Goal: Task Accomplishment & Management: Use online tool/utility

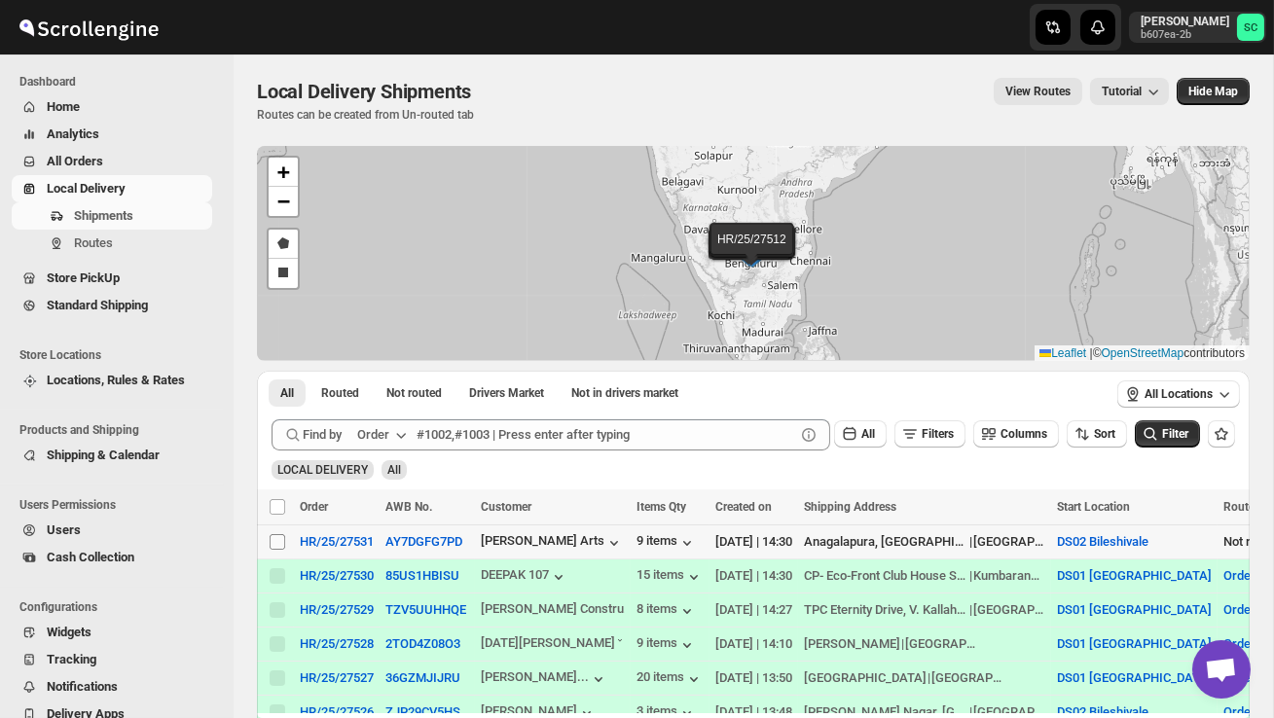
click at [276, 542] on input "Select shipment" at bounding box center [278, 542] width 16 height 16
checkbox input "true"
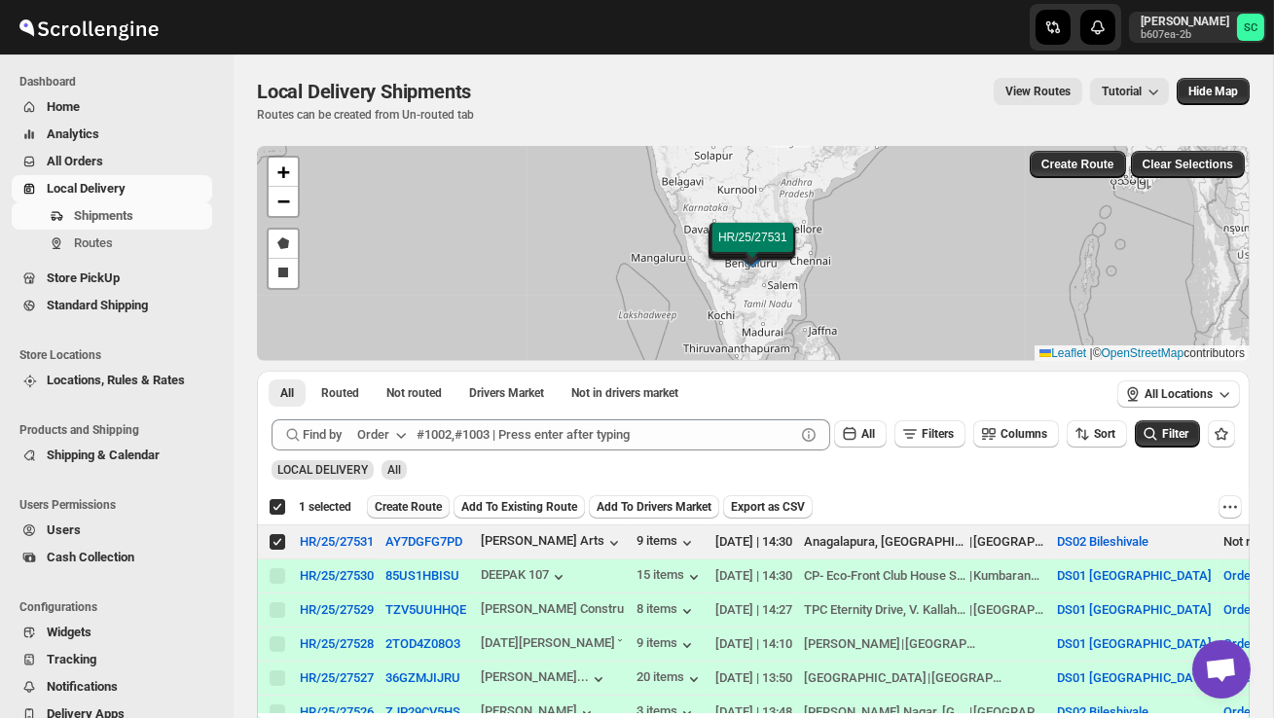
click at [416, 500] on span "Create Route" at bounding box center [408, 507] width 67 height 16
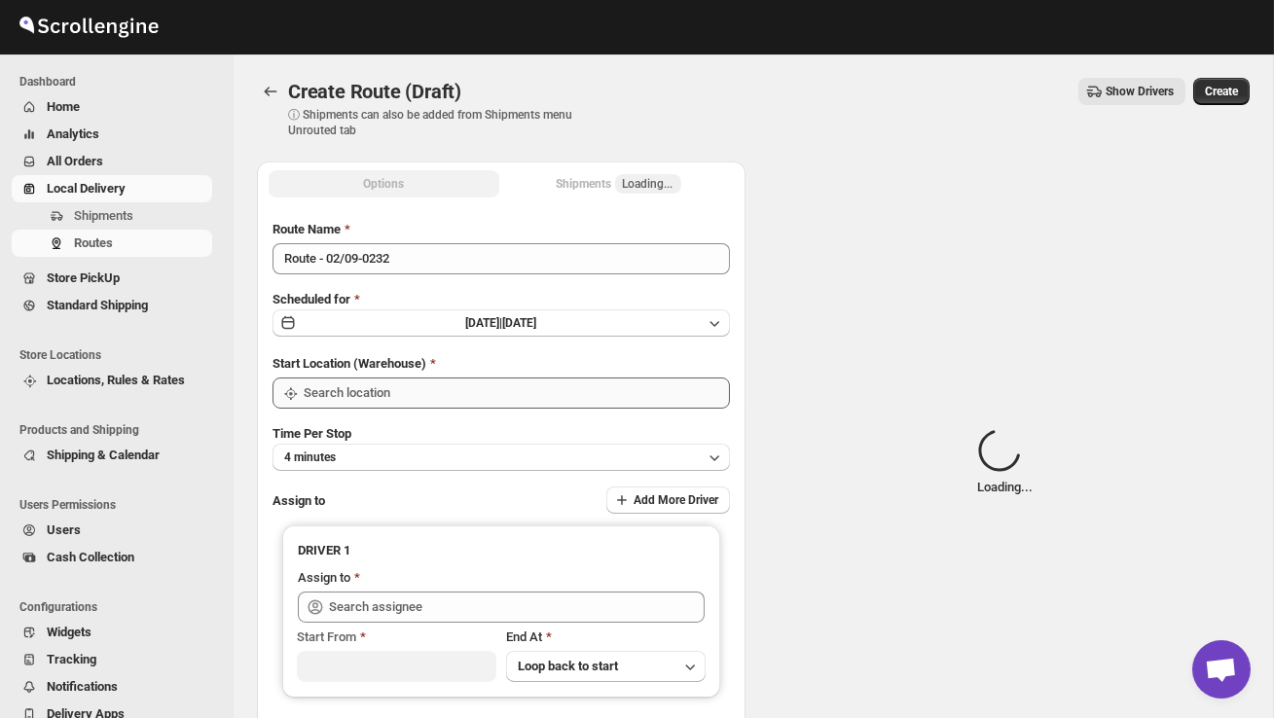
type input "DS02 Bileshivale"
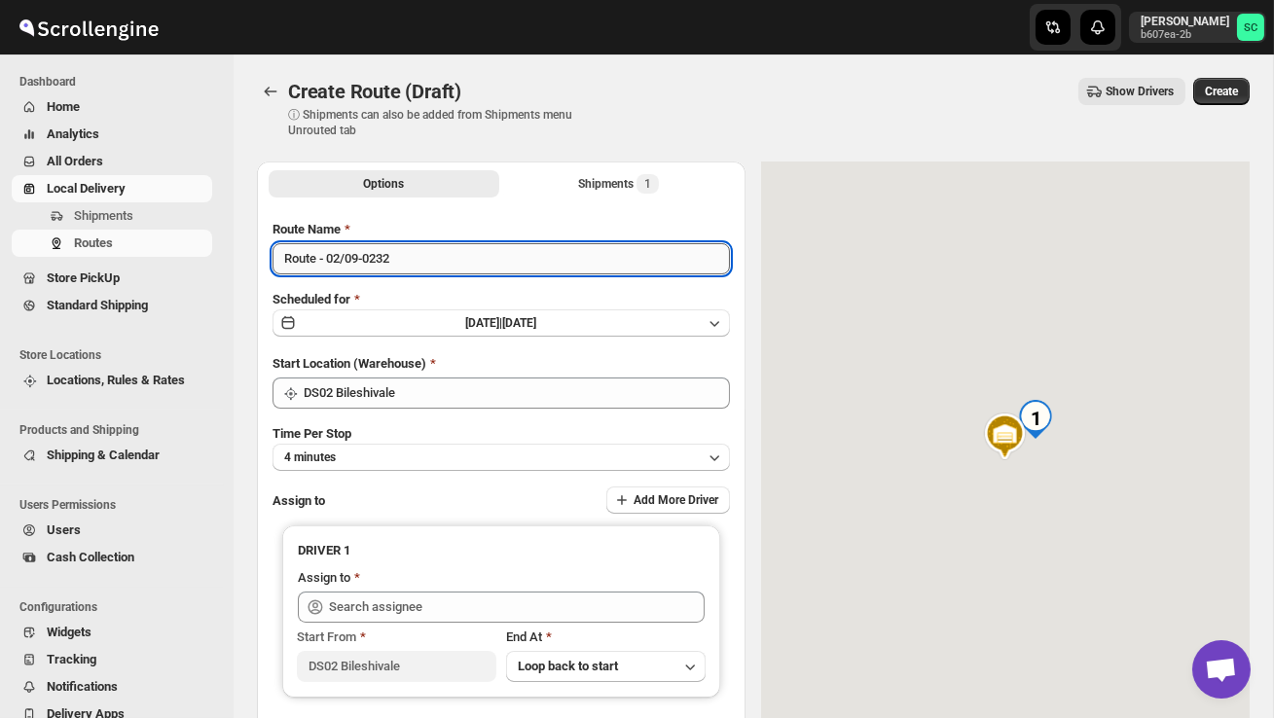
click at [420, 272] on input "Route - 02/09-0232" at bounding box center [500, 258] width 457 height 31
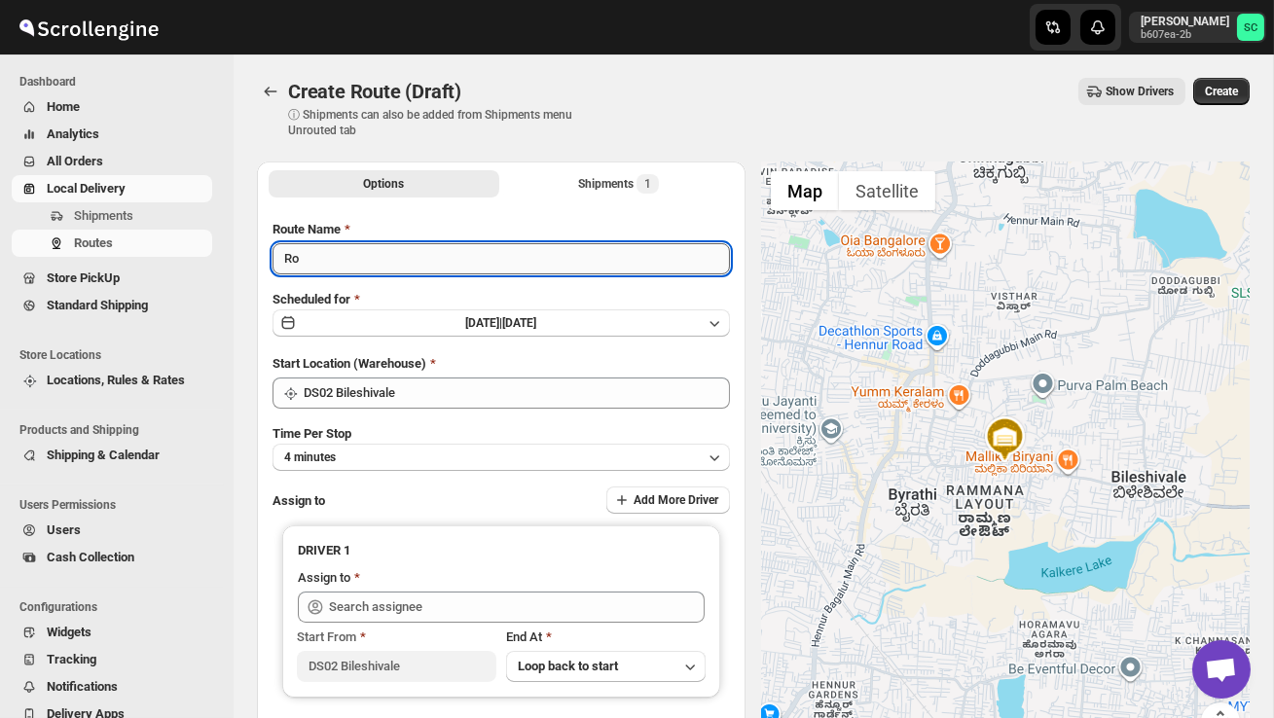
type input "R"
type input "Order no 27531"
click at [431, 456] on button "4 minutes" at bounding box center [500, 457] width 457 height 27
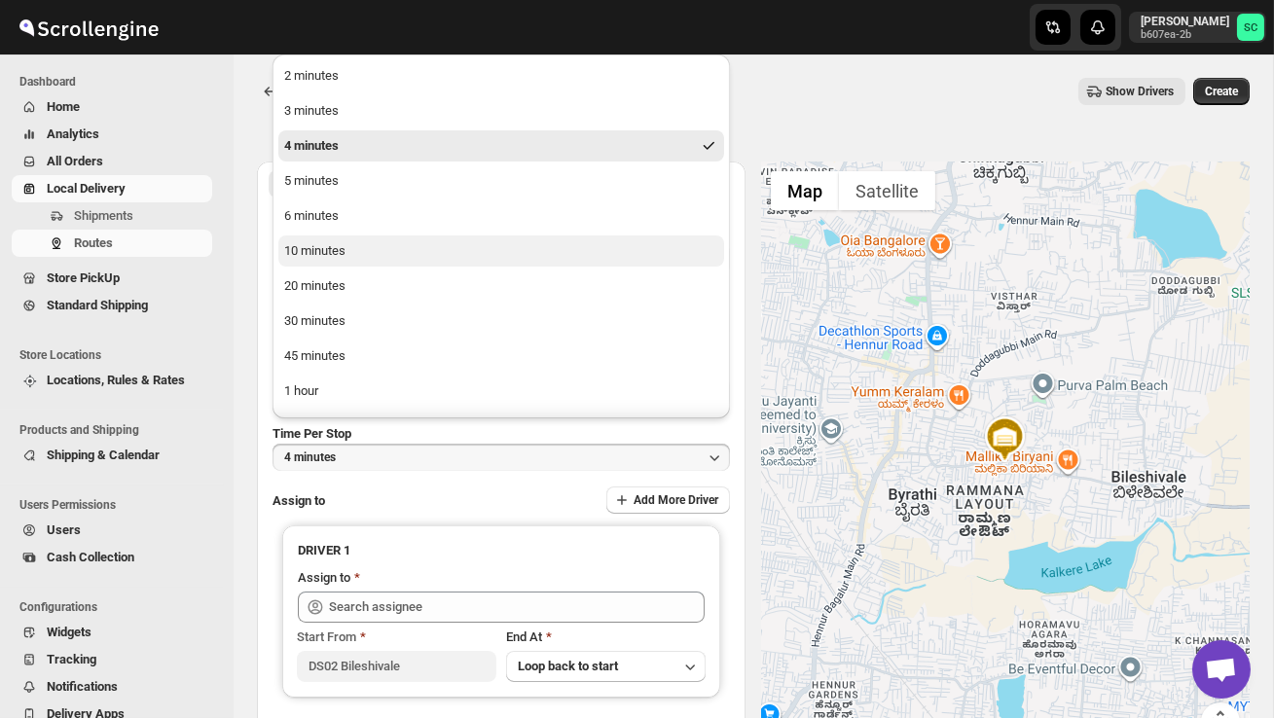
click at [338, 250] on div "10 minutes" at bounding box center [314, 250] width 61 height 19
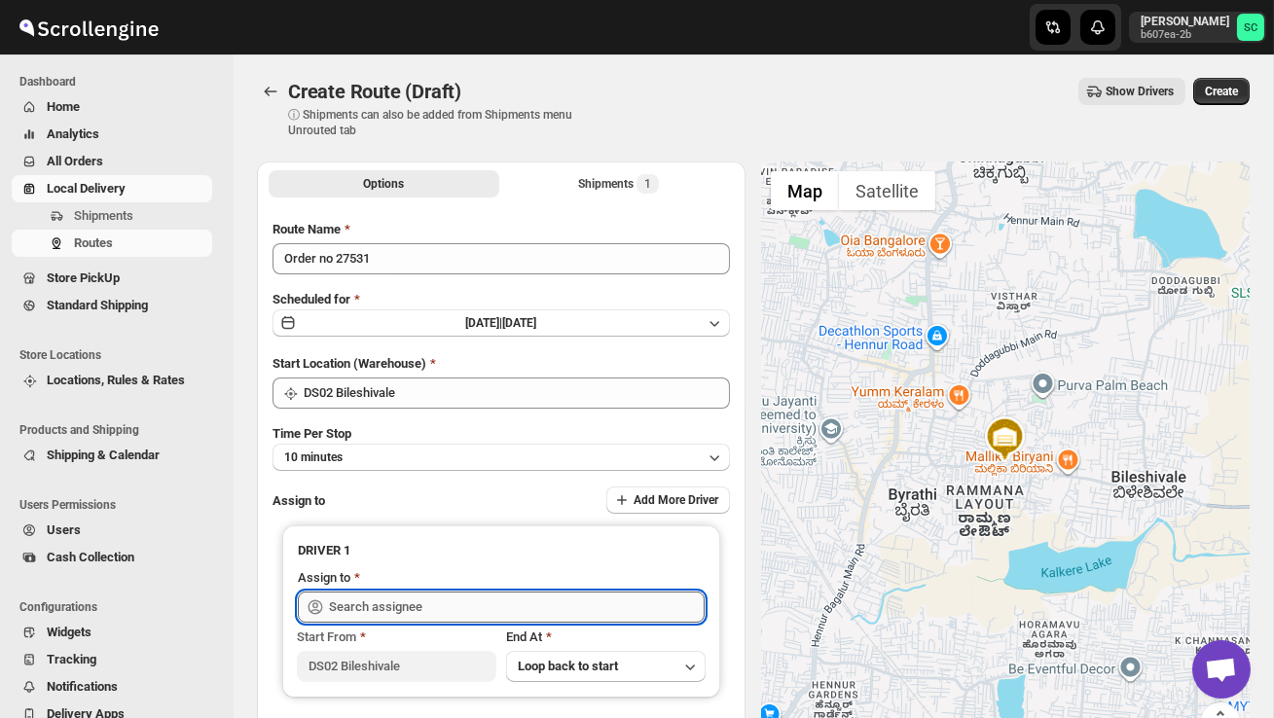
click at [415, 603] on input "text" at bounding box center [517, 607] width 376 height 31
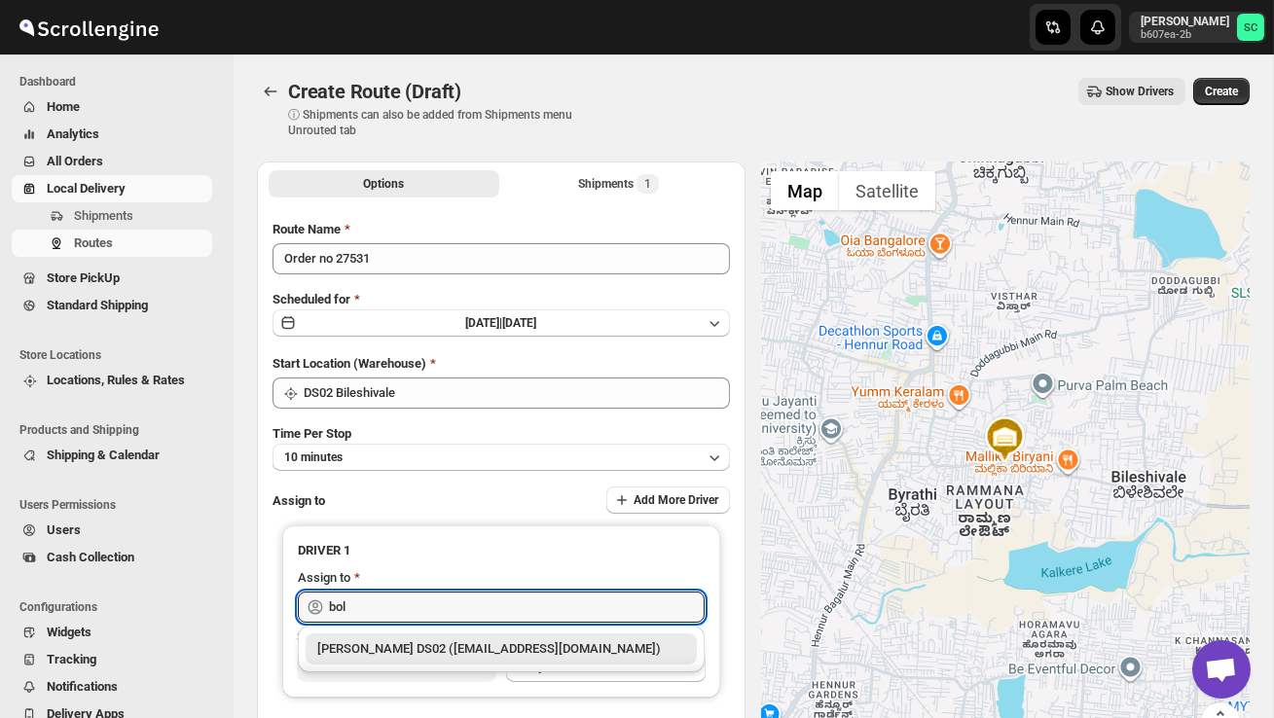
click at [461, 642] on div "[PERSON_NAME] DS02 ([EMAIL_ADDRESS][DOMAIN_NAME])" at bounding box center [501, 648] width 368 height 19
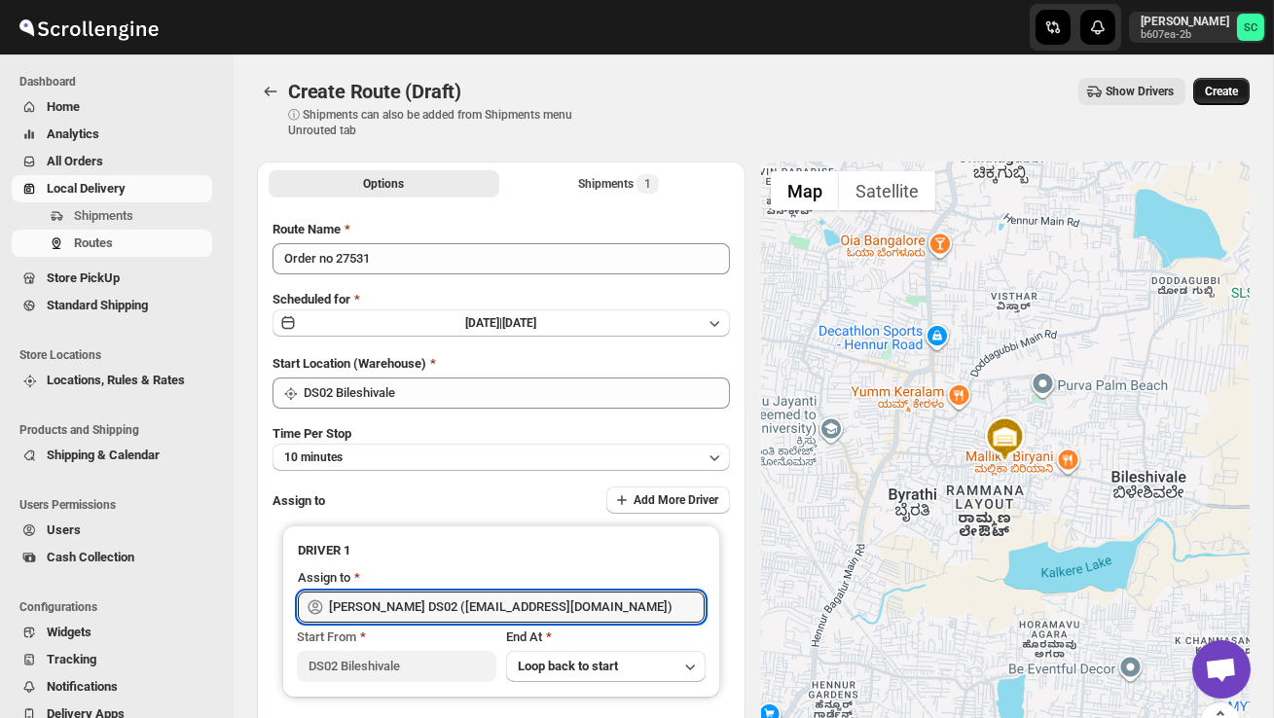
type input "[PERSON_NAME] DS02 ([EMAIL_ADDRESS][DOMAIN_NAME])"
click at [1220, 89] on span "Create" at bounding box center [1221, 92] width 33 height 16
